Goal: Find specific page/section: Find specific page/section

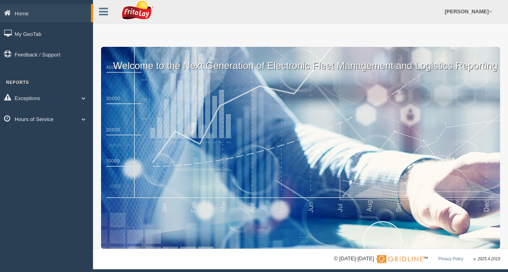
click at [77, 121] on link "Hours of Service" at bounding box center [46, 119] width 93 height 18
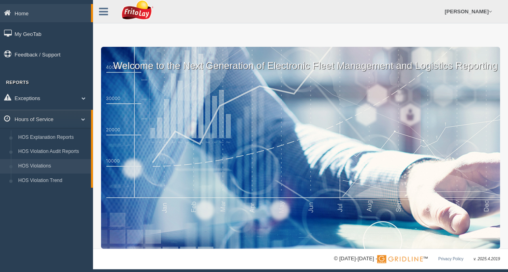
click at [53, 166] on link "HOS Violations" at bounding box center [53, 166] width 76 height 15
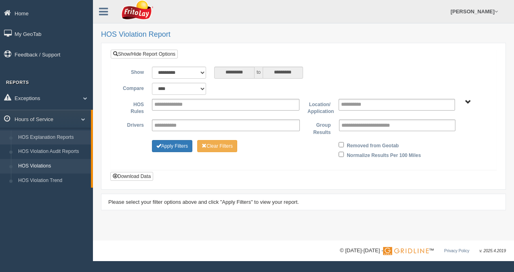
click at [68, 140] on link "HOS Explanation Reports" at bounding box center [53, 138] width 76 height 15
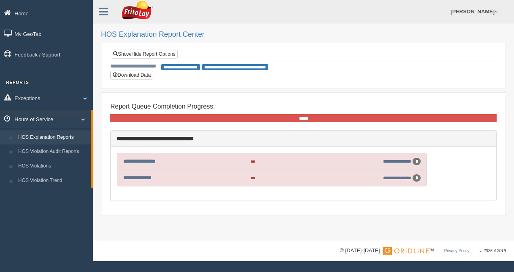
click at [84, 118] on span at bounding box center [80, 119] width 11 height 4
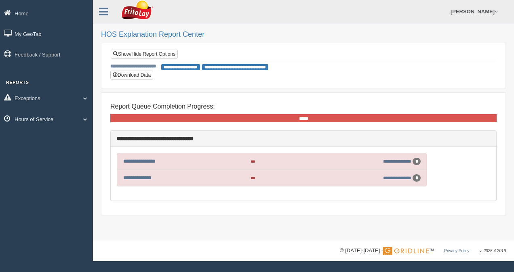
click at [86, 113] on link "Hours of Service" at bounding box center [46, 119] width 93 height 18
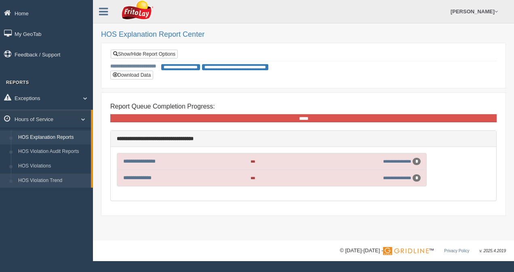
click at [58, 177] on link "HOS Violation Trend" at bounding box center [53, 181] width 76 height 15
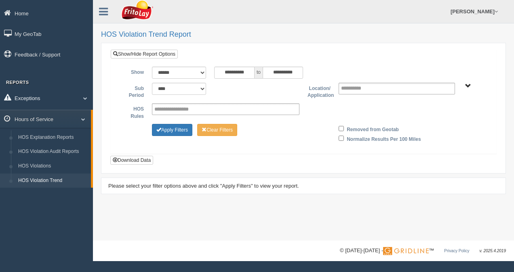
click at [69, 101] on link "Exceptions" at bounding box center [46, 98] width 93 height 18
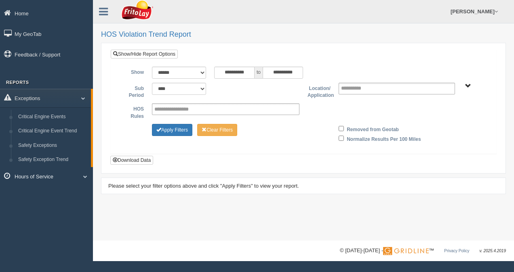
click at [55, 179] on link "Hours of Service" at bounding box center [46, 176] width 93 height 18
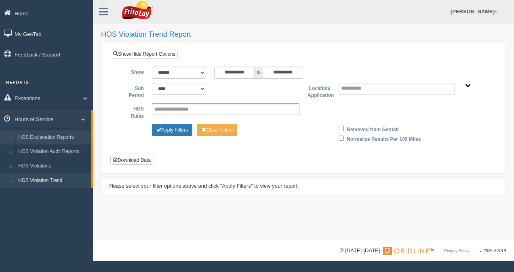
click at [63, 136] on link "HOS Explanation Reports" at bounding box center [53, 138] width 76 height 15
